Goal: Task Accomplishment & Management: Use online tool/utility

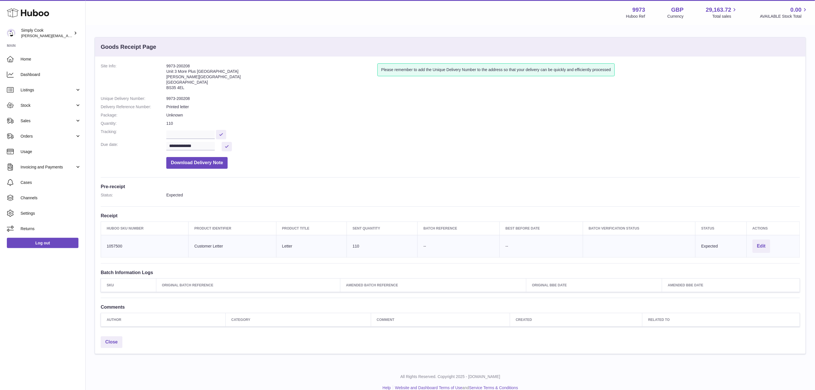
drag, startPoint x: 363, startPoint y: 191, endPoint x: 360, endPoint y: 191, distance: 3.1
click at [363, 191] on div "**********" at bounding box center [450, 194] width 710 height 277
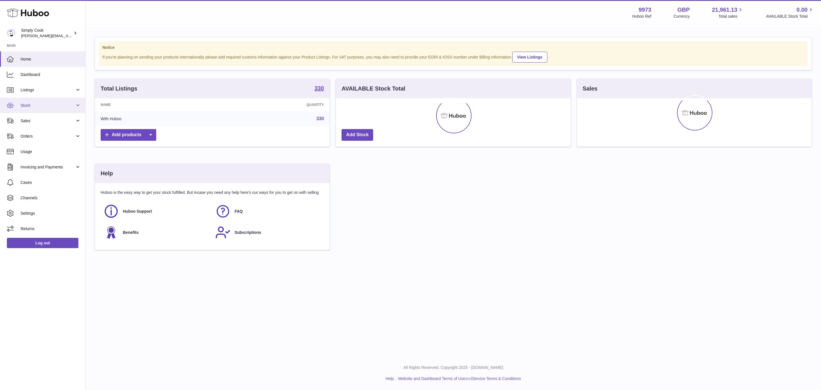
click at [39, 109] on link "Stock" at bounding box center [42, 105] width 85 height 15
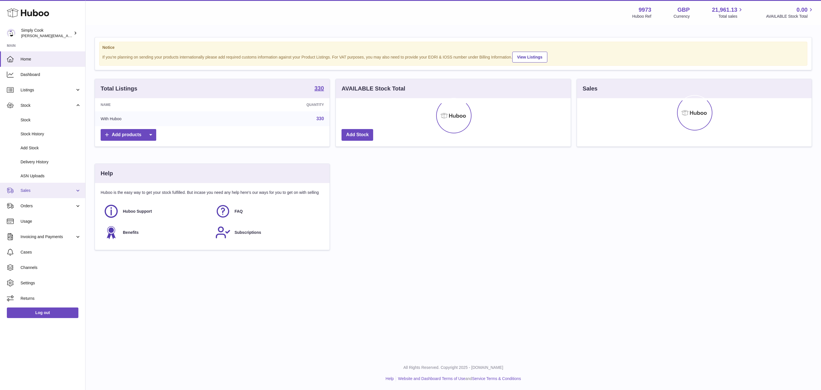
click at [33, 188] on span "Sales" at bounding box center [48, 190] width 54 height 5
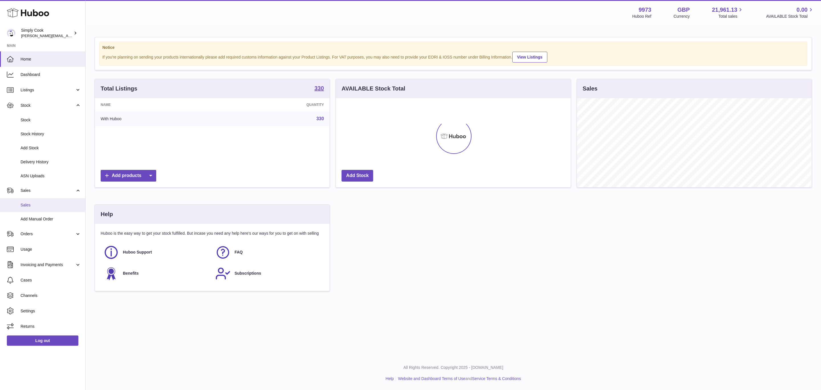
scroll to position [89, 234]
click at [35, 218] on span "Add Manual Order" at bounding box center [51, 218] width 60 height 5
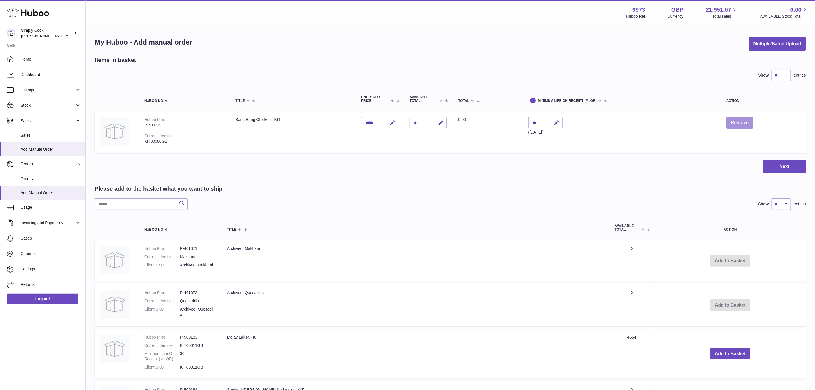
click at [730, 121] on button "Remove" at bounding box center [739, 123] width 27 height 12
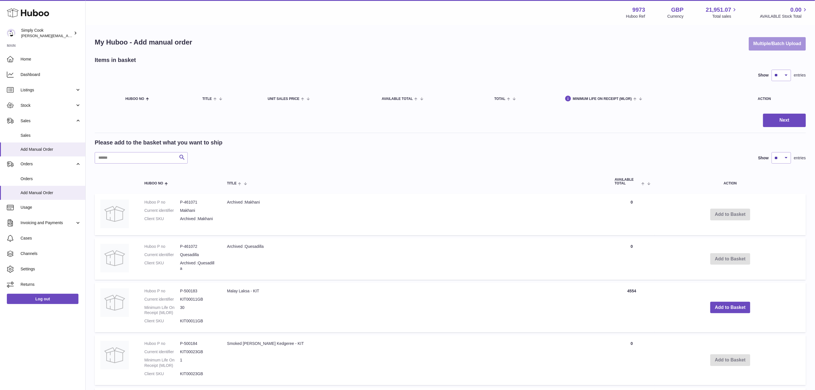
click at [763, 42] on button "Multiple/Batch Upload" at bounding box center [777, 43] width 57 height 13
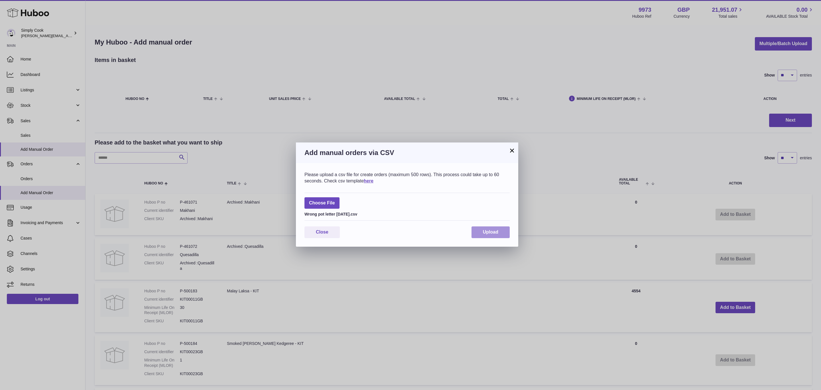
click at [494, 228] on button "Upload" at bounding box center [491, 232] width 38 height 12
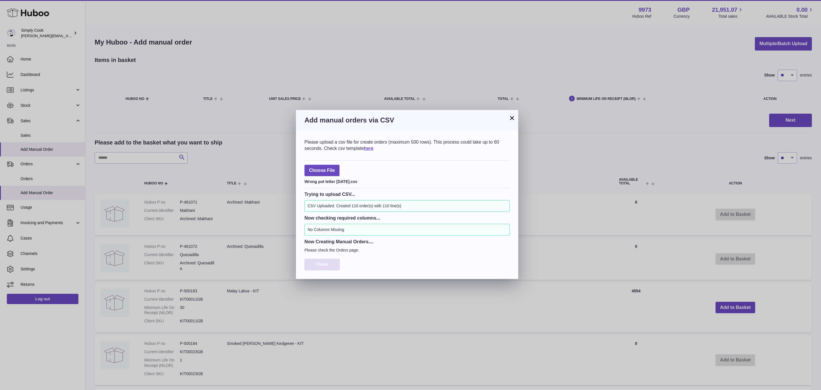
click at [327, 263] on span "Close" at bounding box center [322, 264] width 13 height 5
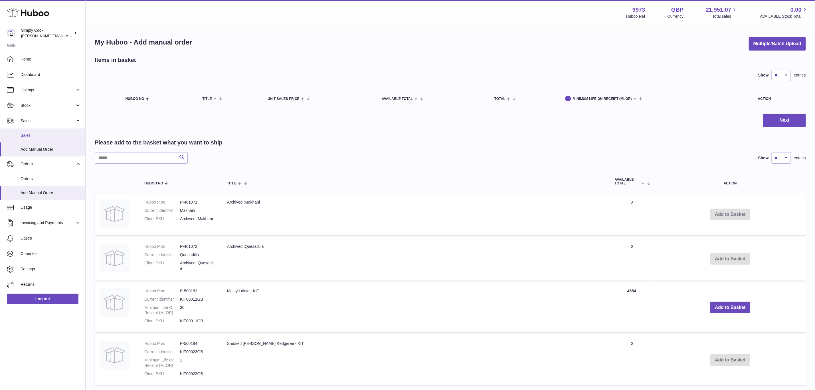
click at [30, 136] on span "Sales" at bounding box center [51, 135] width 60 height 5
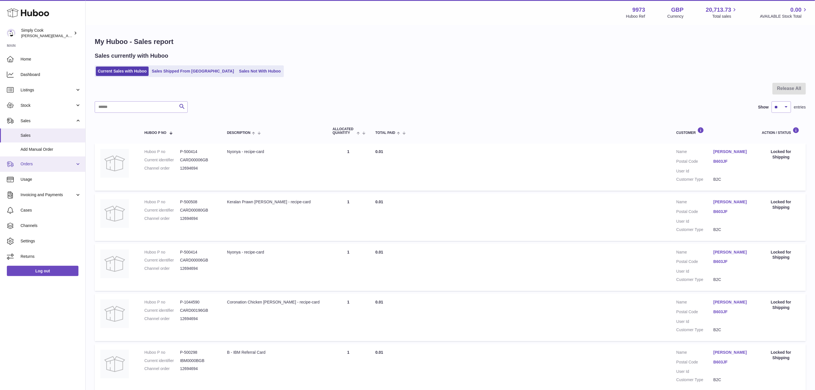
click at [32, 162] on span "Orders" at bounding box center [48, 163] width 54 height 5
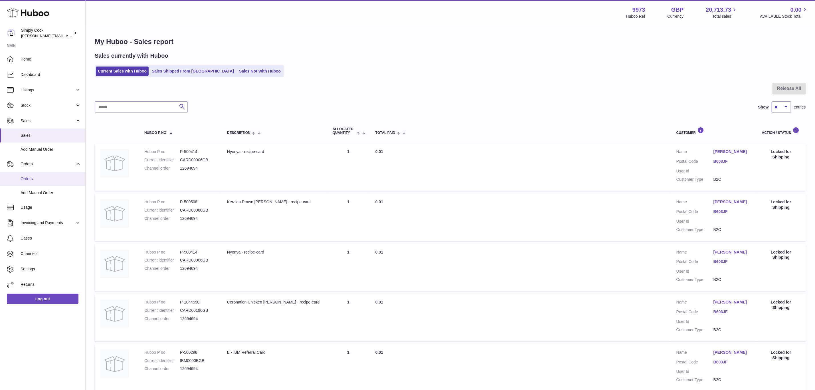
click at [37, 178] on span "Orders" at bounding box center [51, 178] width 60 height 5
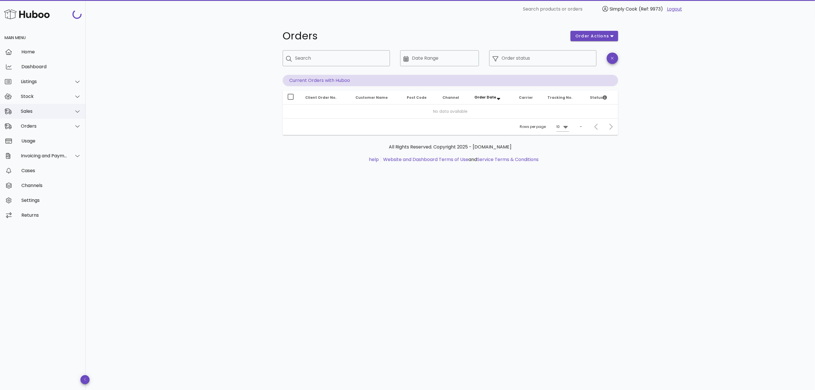
click at [32, 110] on div "Sales" at bounding box center [44, 110] width 46 height 5
click at [29, 123] on div "Sales" at bounding box center [51, 125] width 60 height 5
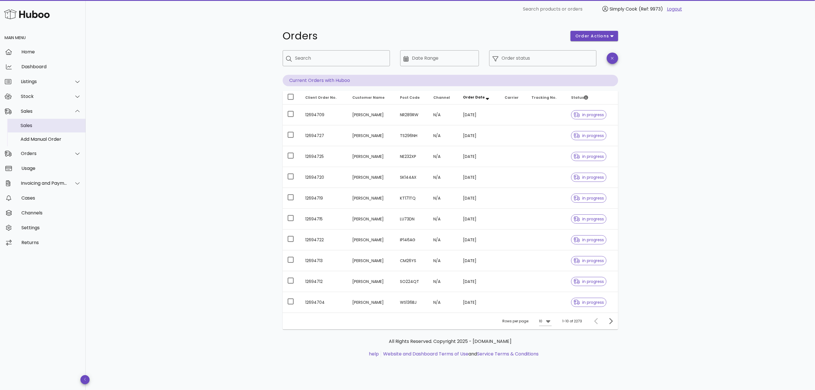
click at [22, 128] on div "Sales" at bounding box center [51, 125] width 60 height 12
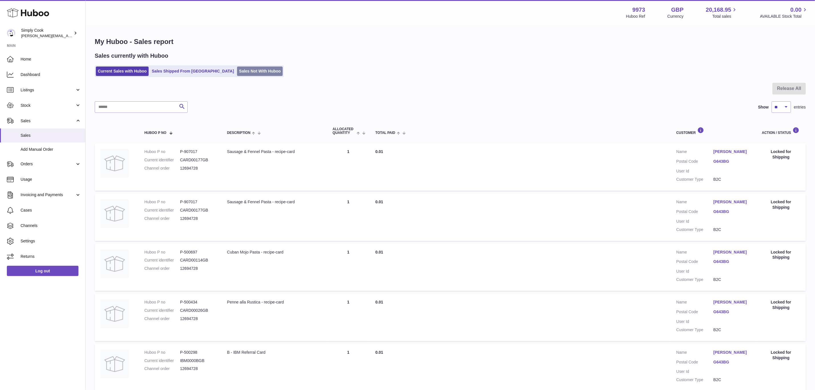
click at [240, 68] on link "Sales Not With Huboo" at bounding box center [260, 70] width 46 height 9
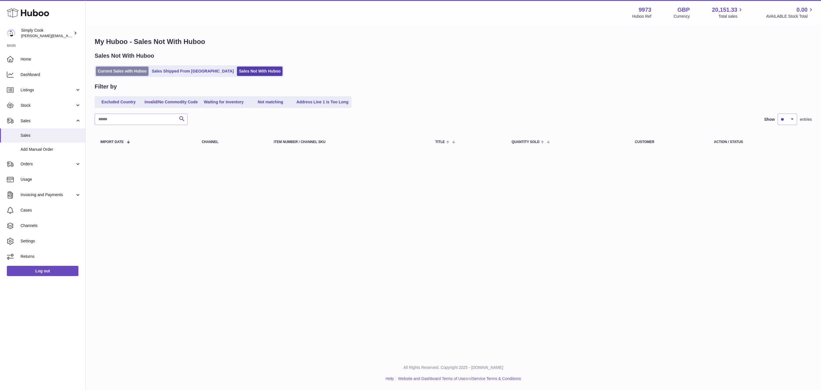
click at [125, 74] on link "Current Sales with Huboo" at bounding box center [122, 70] width 53 height 9
